Goal: Transaction & Acquisition: Subscribe to service/newsletter

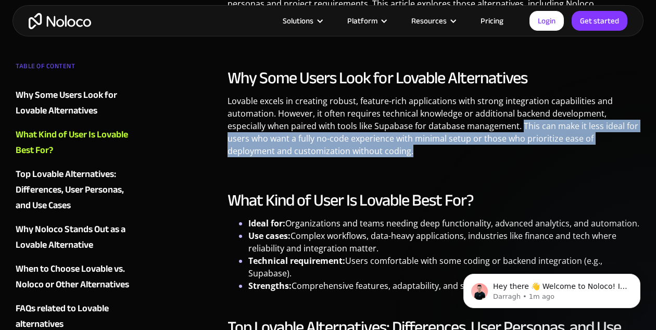
drag, startPoint x: 524, startPoint y: 128, endPoint x: 525, endPoint y: 101, distance: 26.6
click at [521, 101] on p "Lovable excels in creating robust, feature-rich applications with strong integr…" at bounding box center [433, 130] width 413 height 70
click at [525, 101] on p "Lovable excels in creating robust, feature-rich applications with strong integr…" at bounding box center [433, 130] width 413 height 70
drag, startPoint x: 518, startPoint y: 99, endPoint x: 478, endPoint y: 164, distance: 75.9
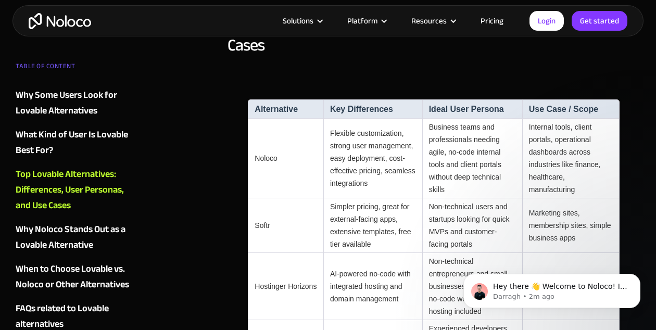
scroll to position [1006, 0]
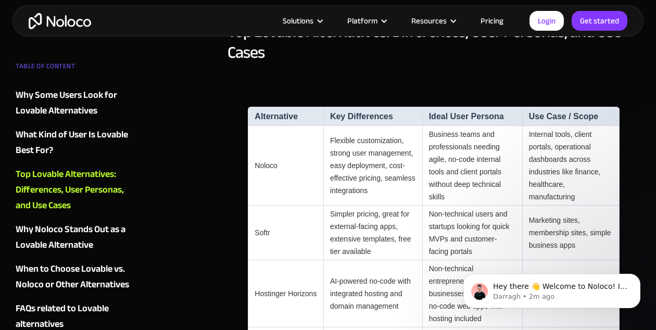
click at [492, 22] on link "Pricing" at bounding box center [491, 21] width 49 height 14
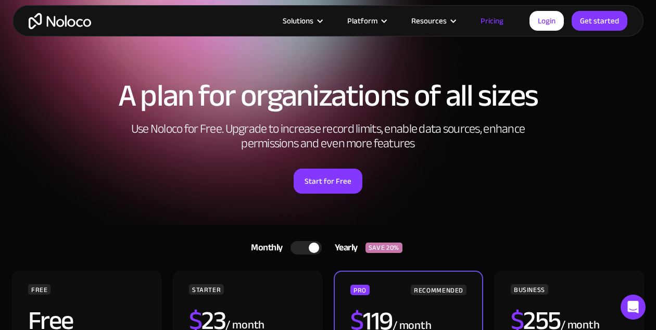
scroll to position [10, 0]
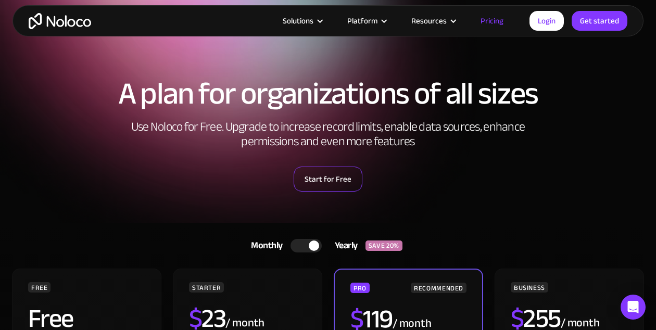
click at [323, 182] on link "Start for Free" at bounding box center [327, 178] width 69 height 25
